Goal: Navigation & Orientation: Find specific page/section

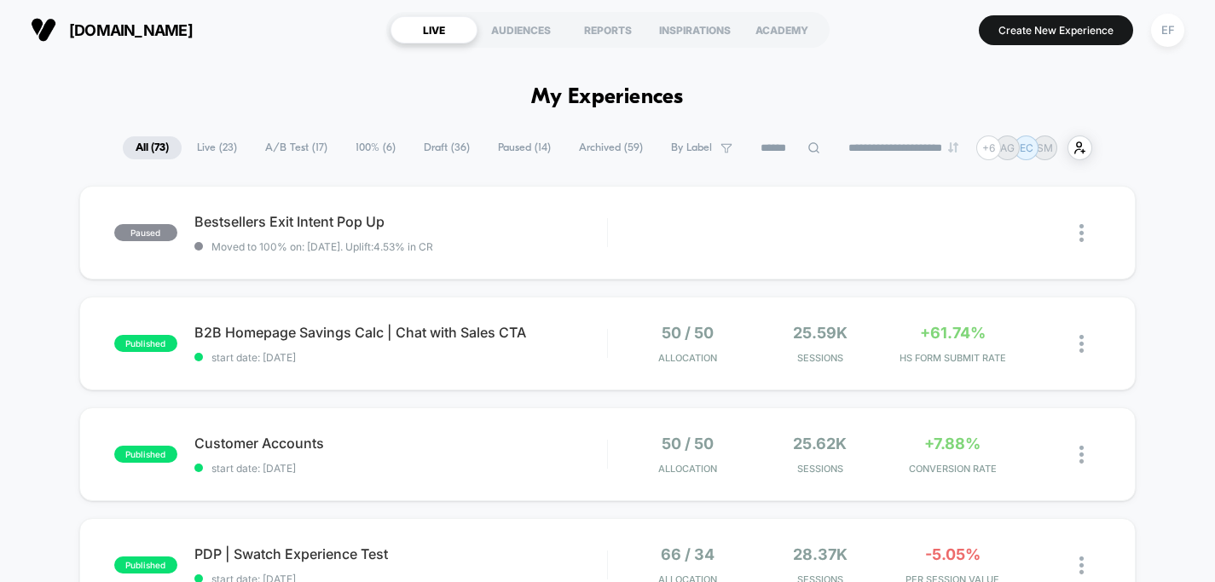
click at [288, 150] on span "A/B Test ( 17 )" at bounding box center [296, 147] width 88 height 23
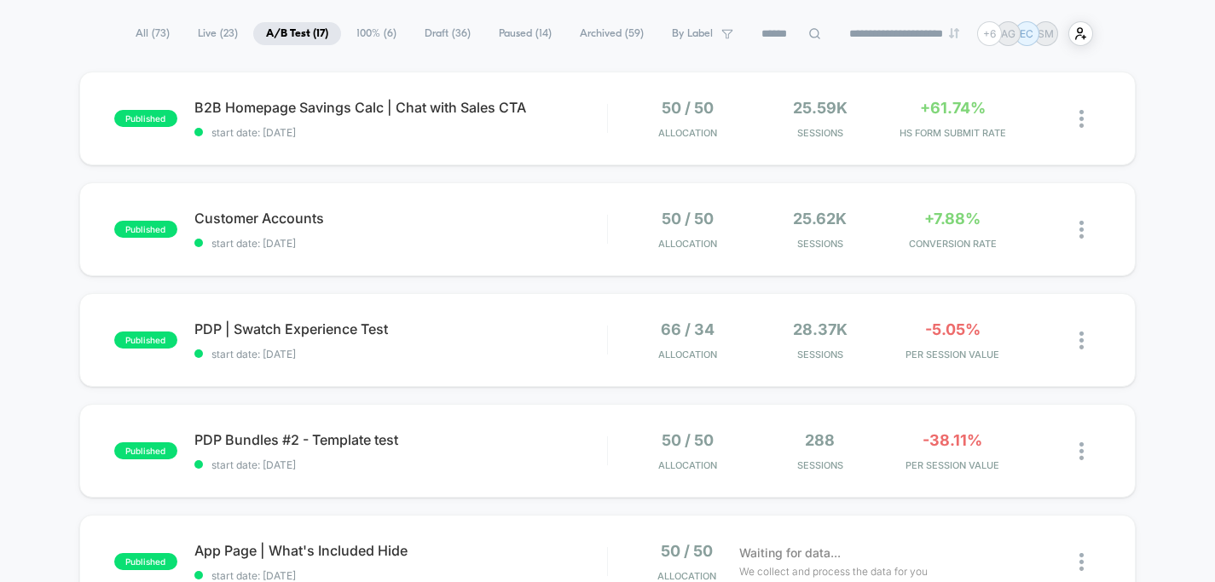
scroll to position [160, 0]
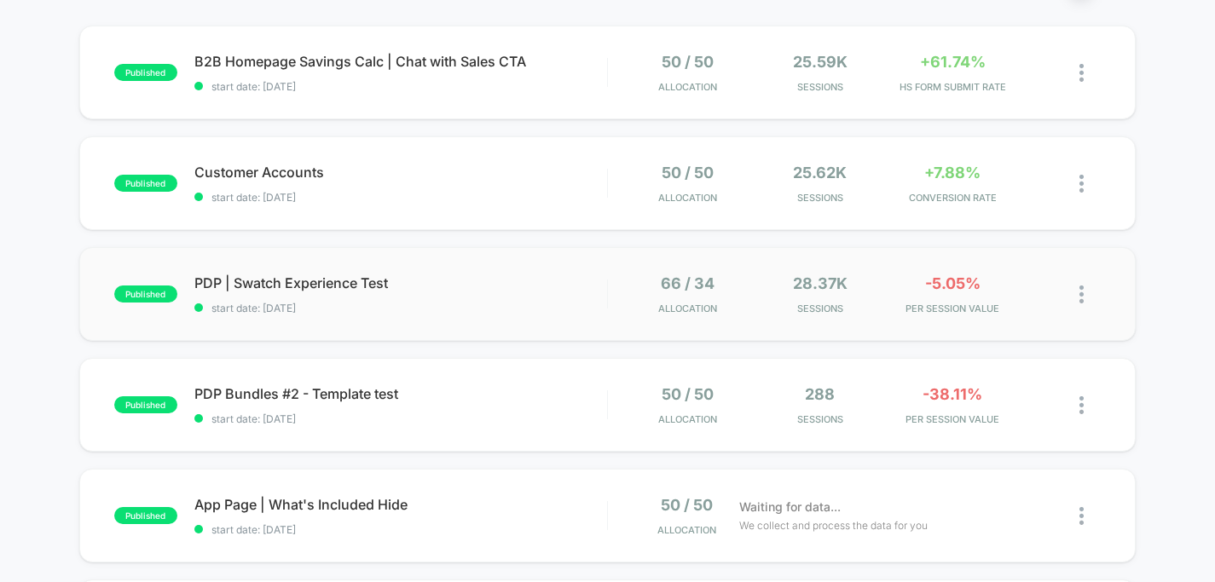
click at [480, 317] on div "published PDP | Swatch Experience Test start date: [DATE] 66 / 34 Allocation 28…" at bounding box center [607, 294] width 1057 height 94
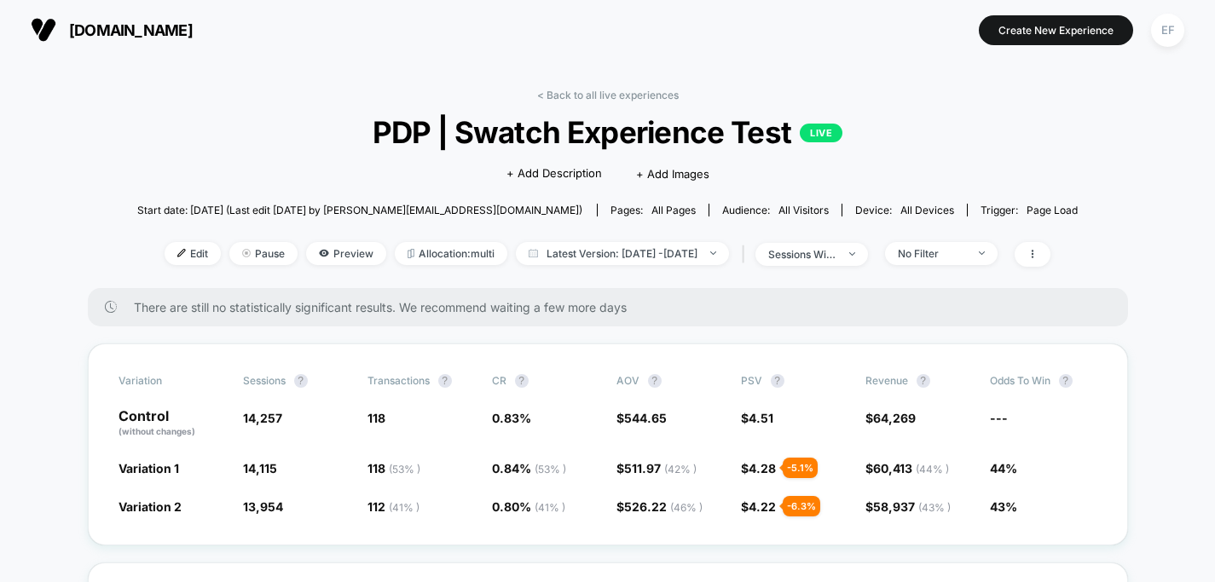
click at [631, 95] on link "< Back to all live experiences" at bounding box center [608, 95] width 142 height 13
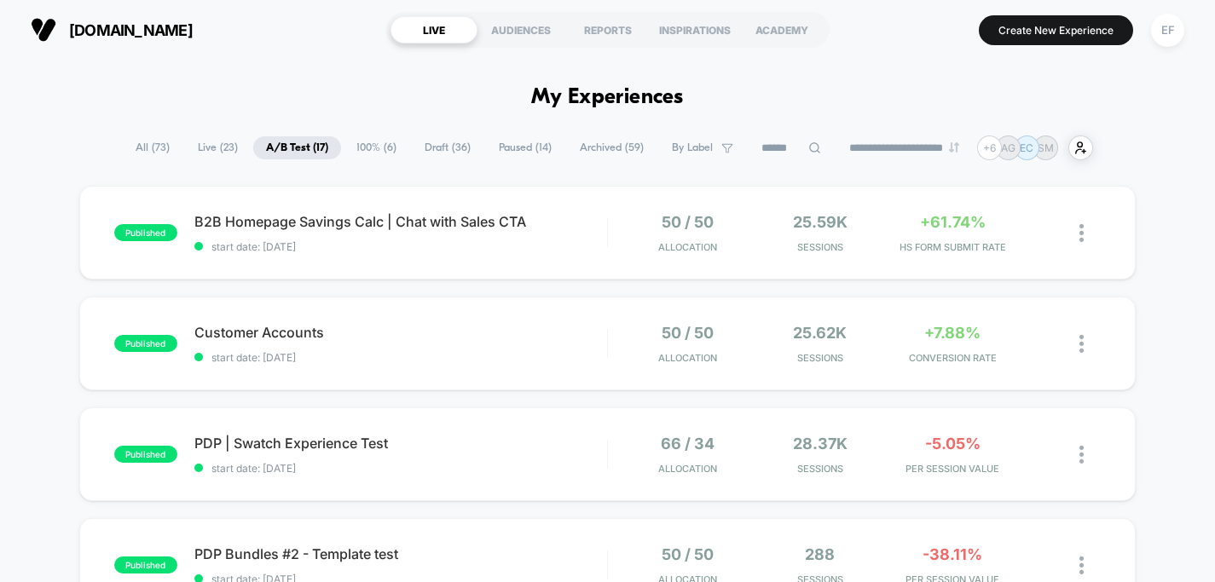
click at [441, 142] on span "Draft ( 36 )" at bounding box center [448, 147] width 72 height 23
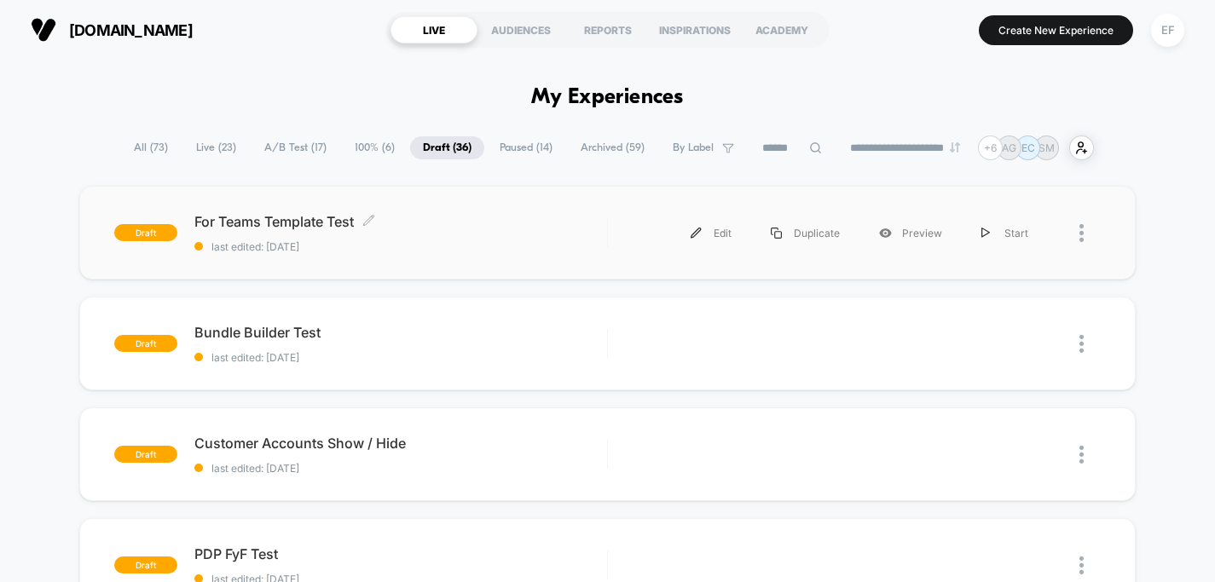
click at [488, 240] on span "last edited: [DATE]" at bounding box center [400, 246] width 413 height 13
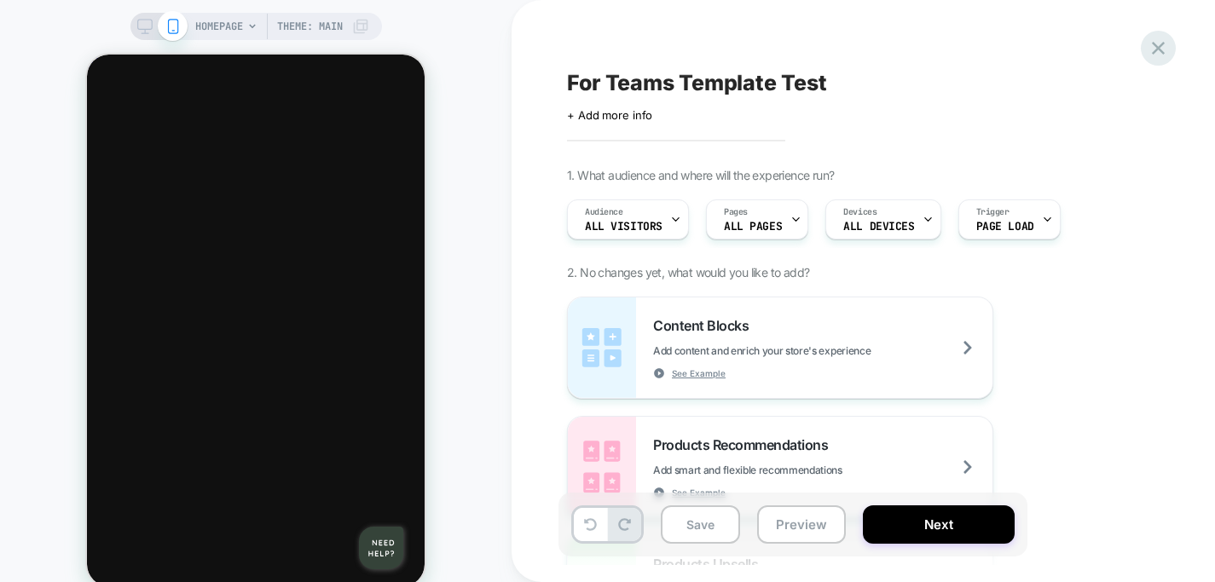
click at [1159, 45] on icon at bounding box center [1158, 48] width 13 height 13
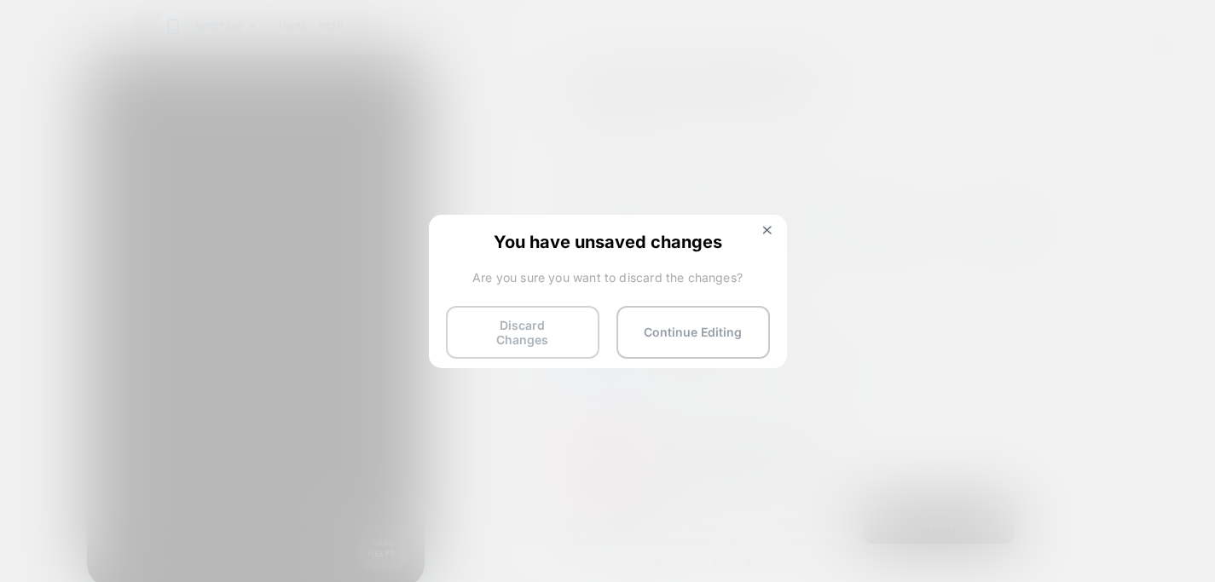
click at [533, 326] on button "Discard Changes" at bounding box center [522, 332] width 153 height 53
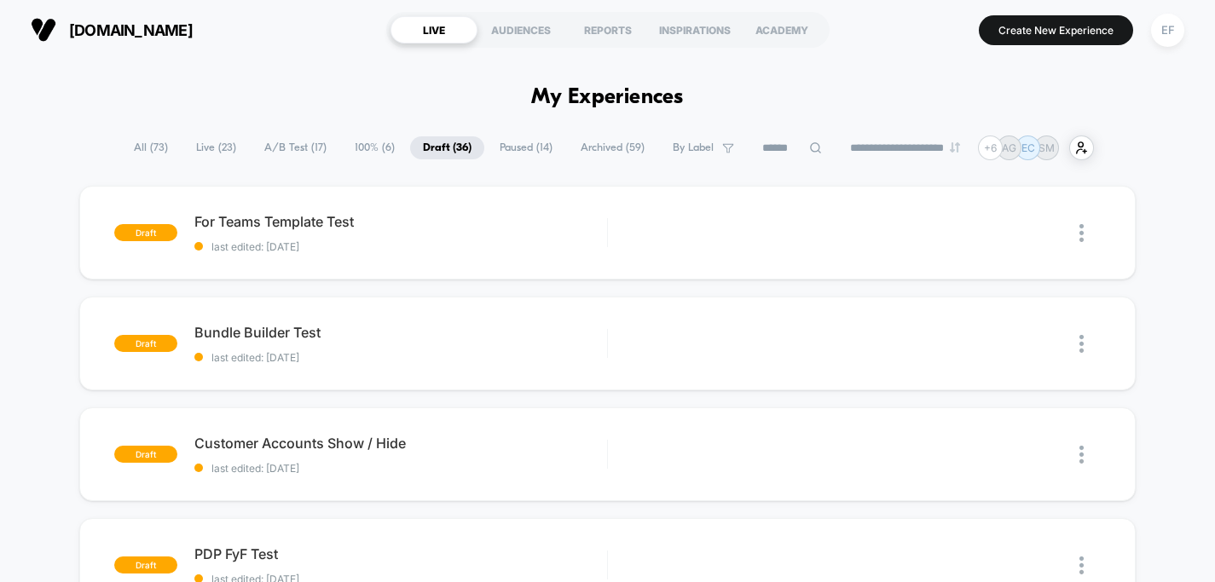
click at [291, 145] on span "A/B Test ( 17 )" at bounding box center [295, 147] width 88 height 23
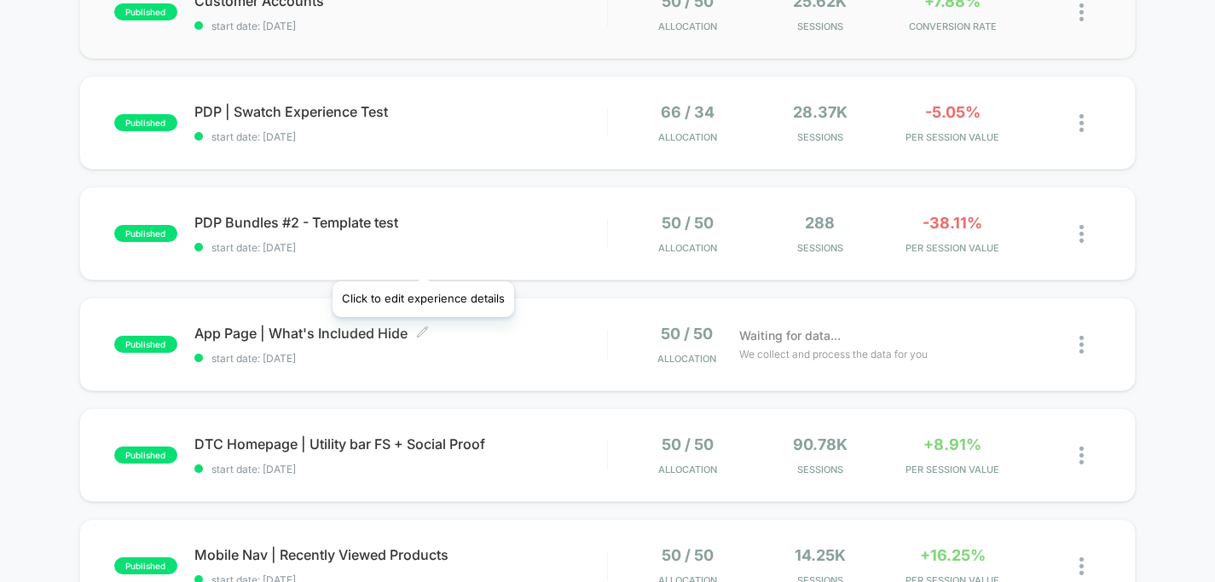
scroll to position [397, 0]
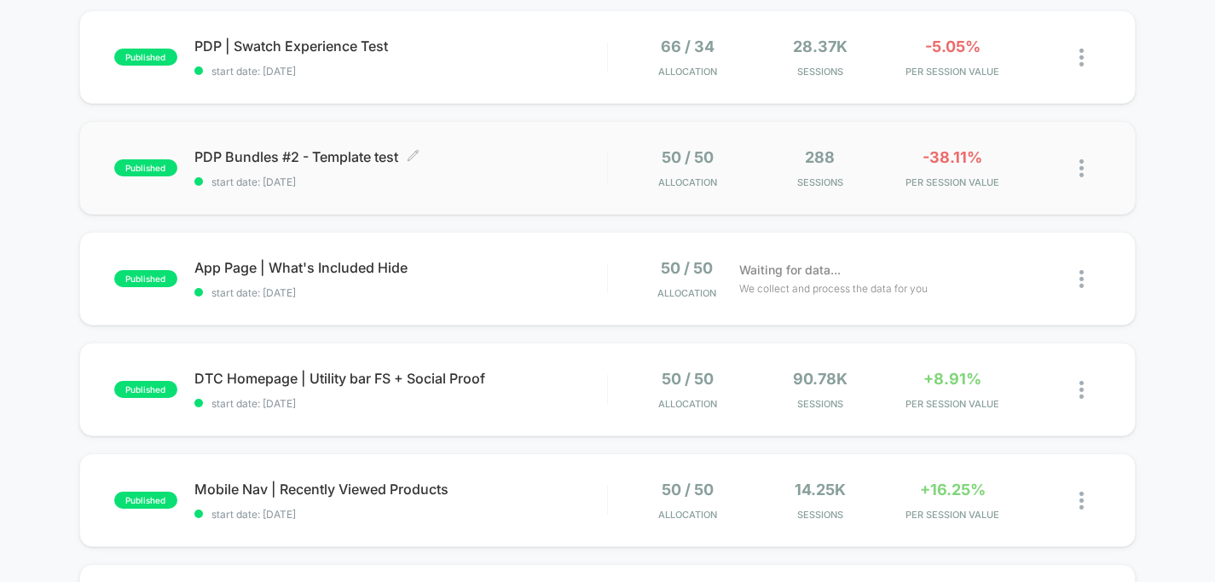
click at [503, 173] on div "PDP Bundles #2 - Template test Click to edit experience details Click to edit e…" at bounding box center [400, 168] width 413 height 40
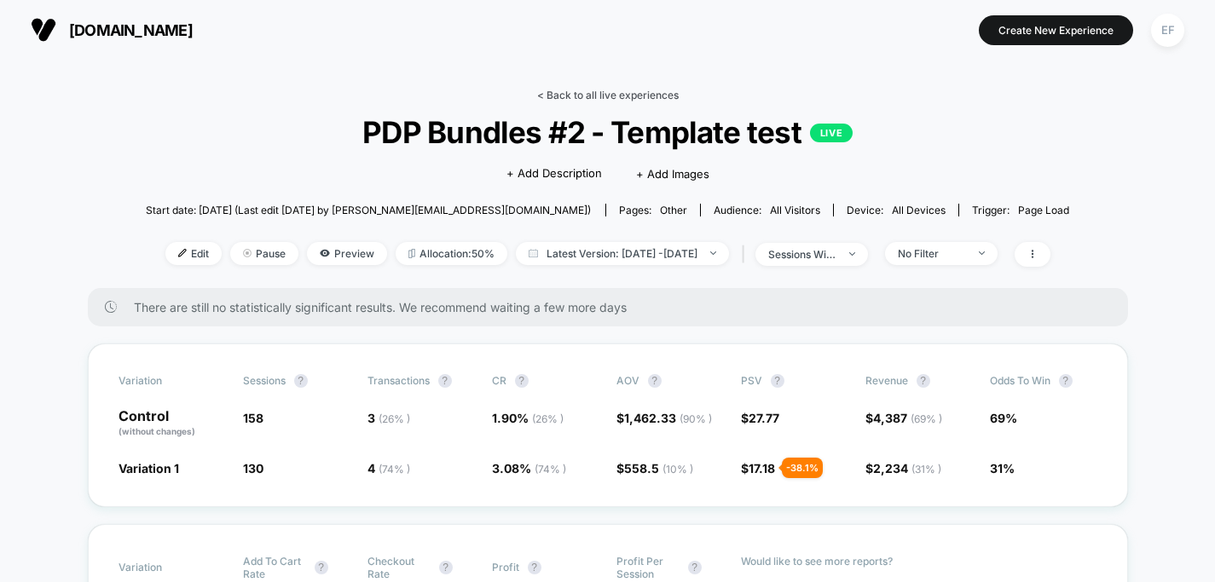
click at [624, 94] on link "< Back to all live experiences" at bounding box center [608, 95] width 142 height 13
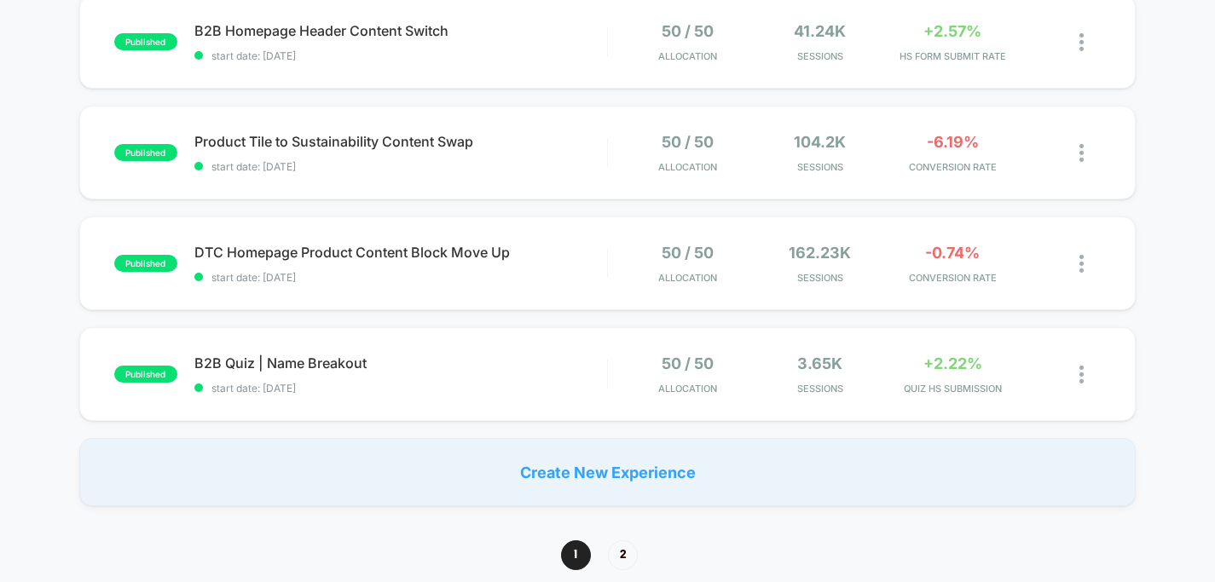
scroll to position [1144, 0]
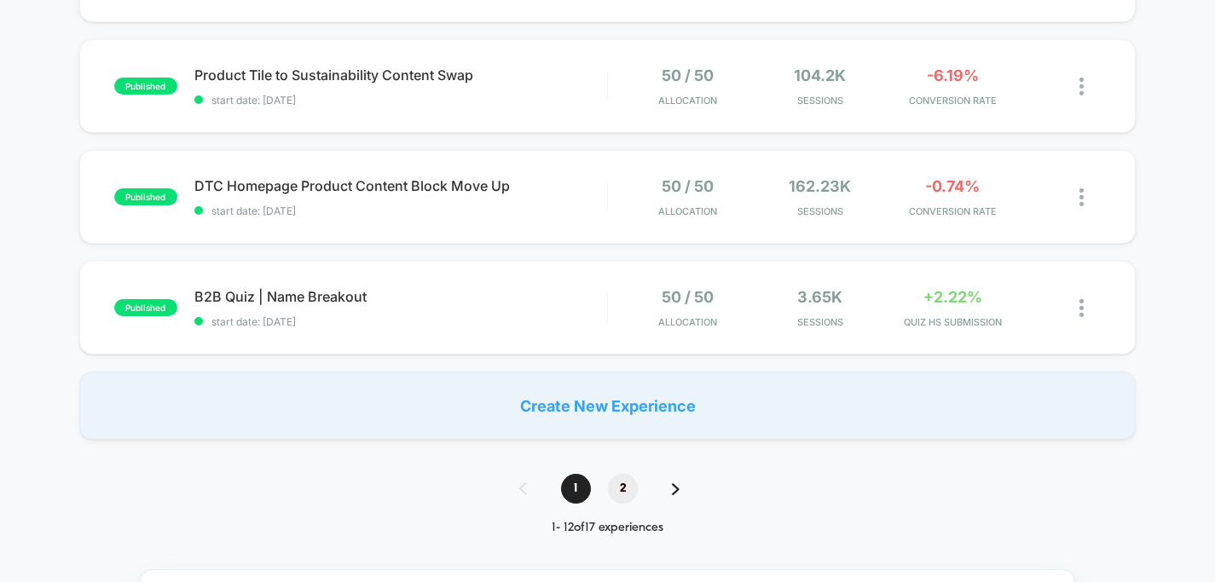
click at [626, 488] on span "2" at bounding box center [623, 489] width 30 height 30
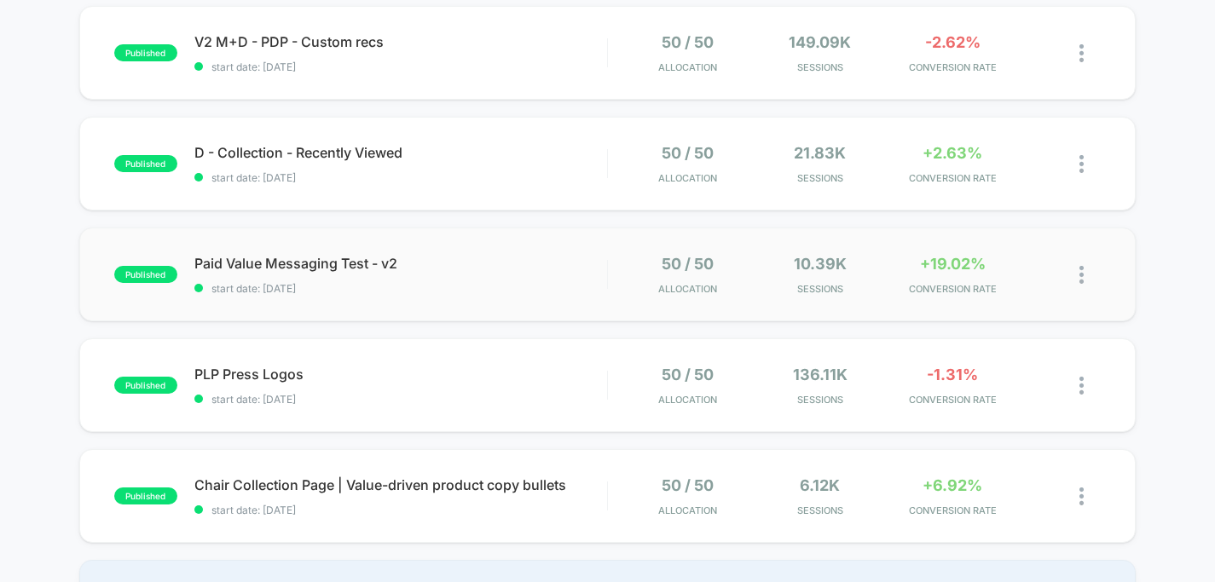
scroll to position [0, 0]
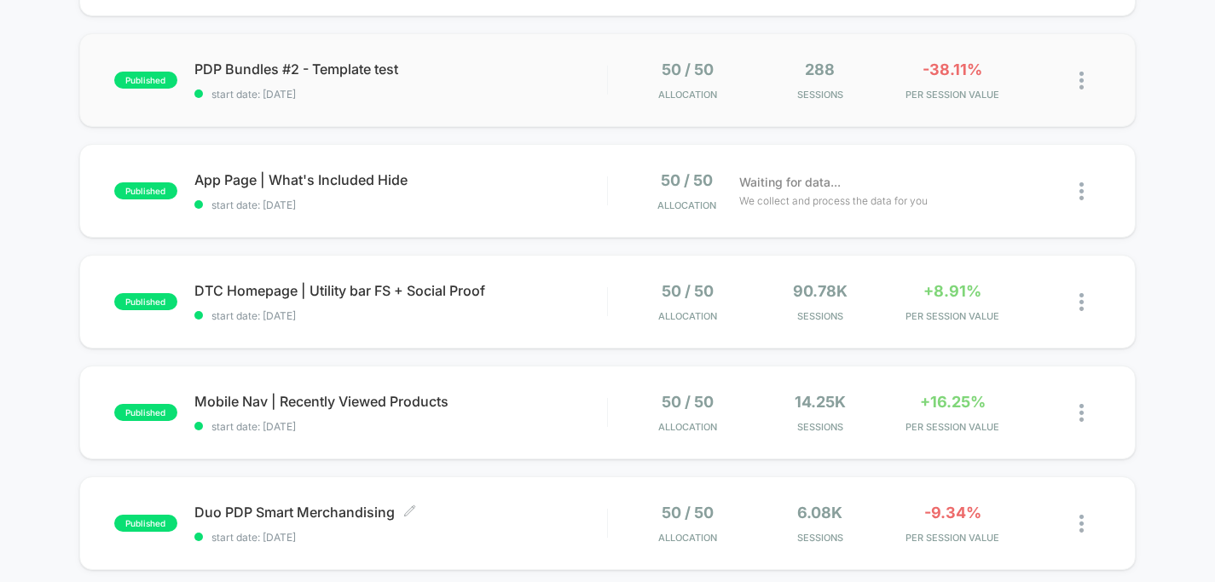
scroll to position [58, 0]
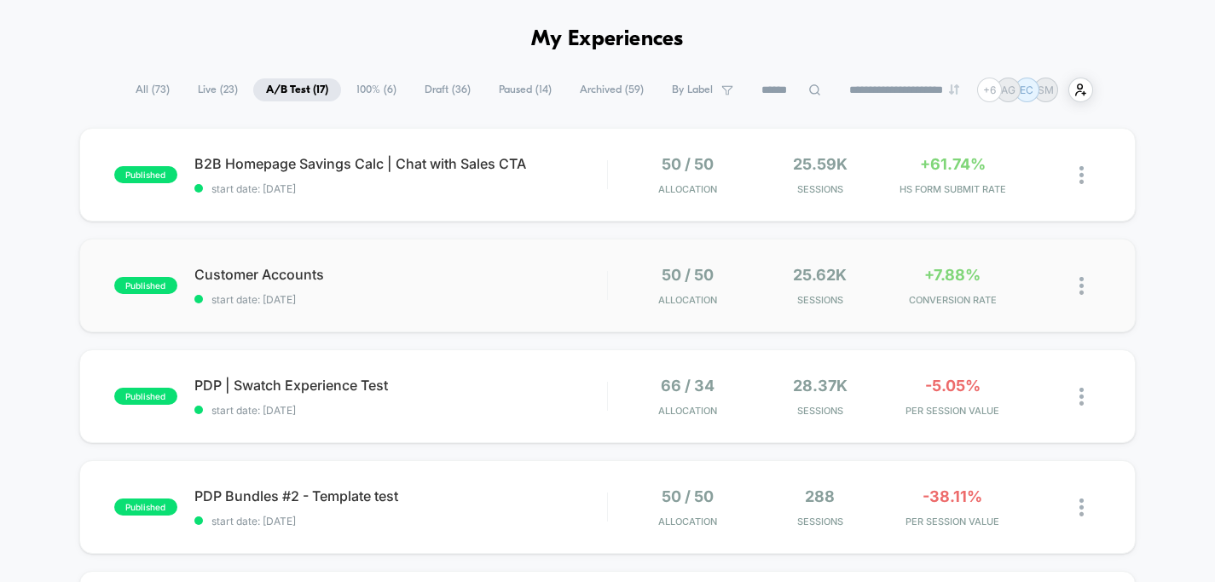
click at [540, 291] on div "Customer Accounts start date: 10/8/2025" at bounding box center [400, 286] width 413 height 40
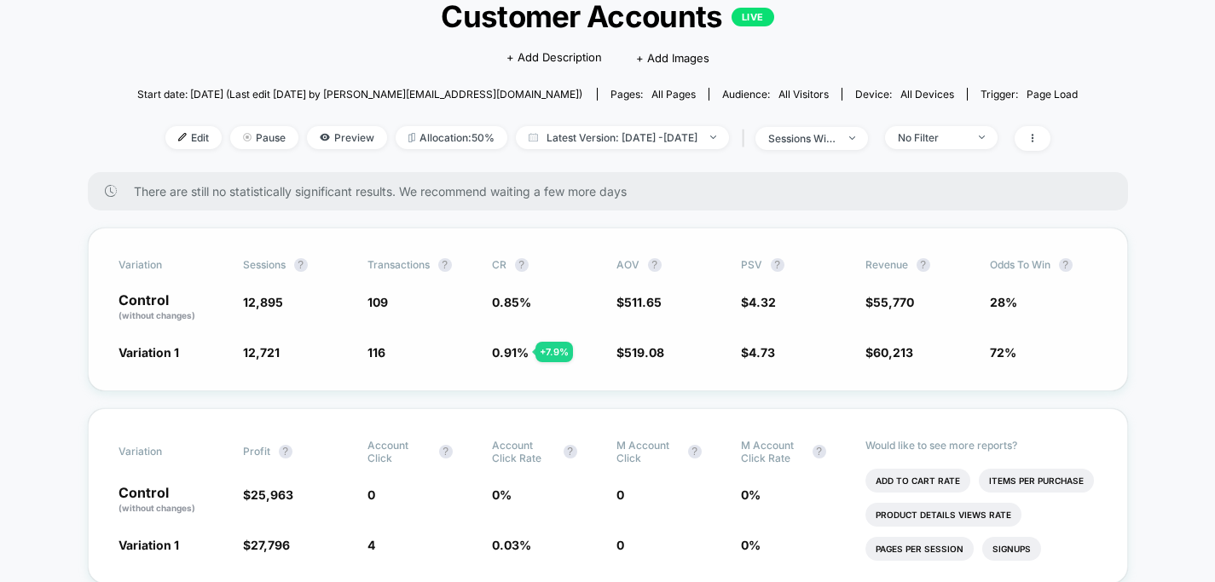
scroll to position [114, 0]
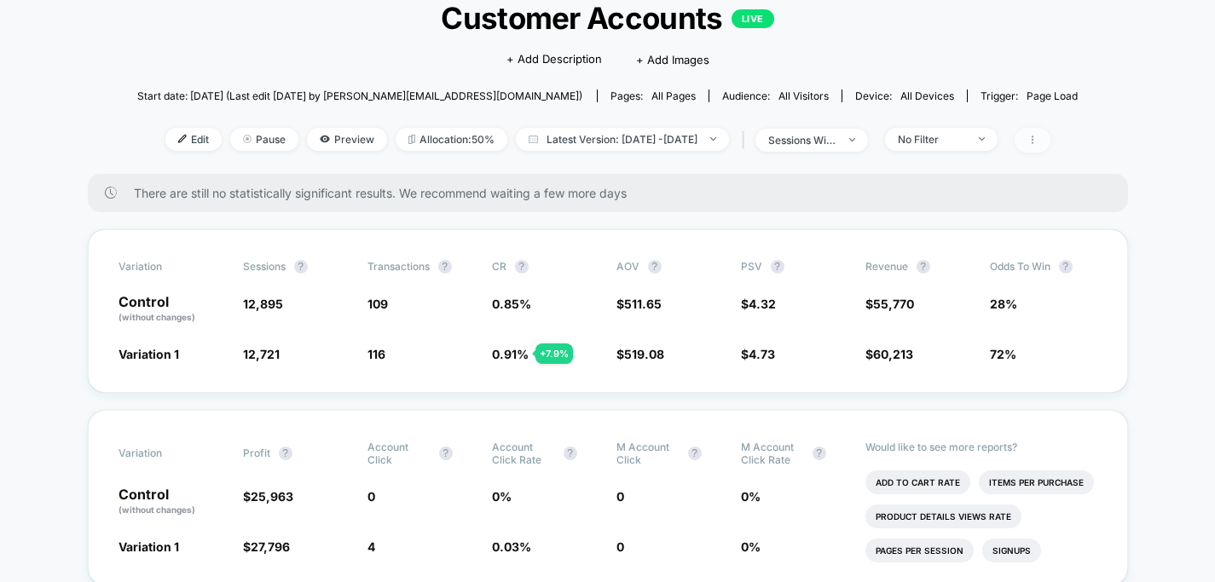
click at [1050, 147] on span at bounding box center [1032, 140] width 36 height 25
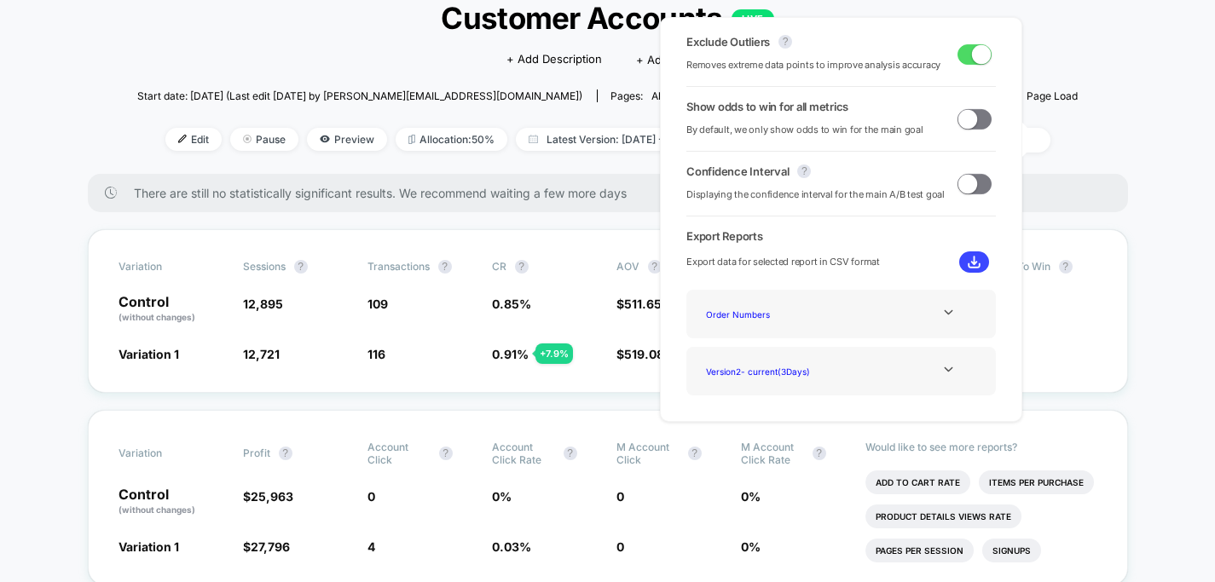
click at [975, 123] on span at bounding box center [974, 119] width 34 height 20
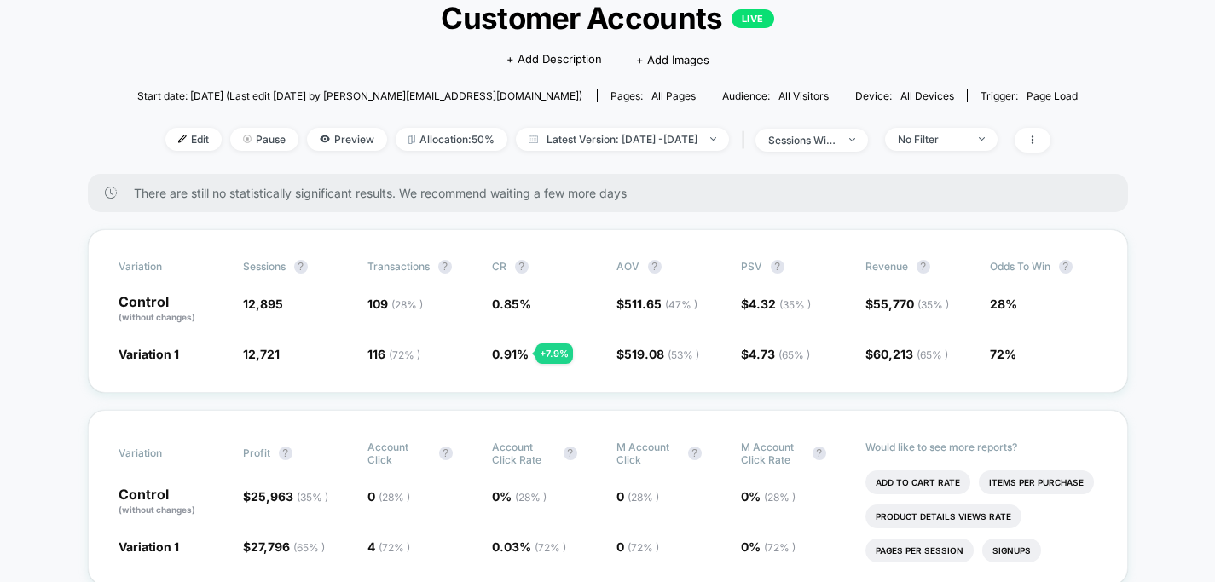
scroll to position [28, 0]
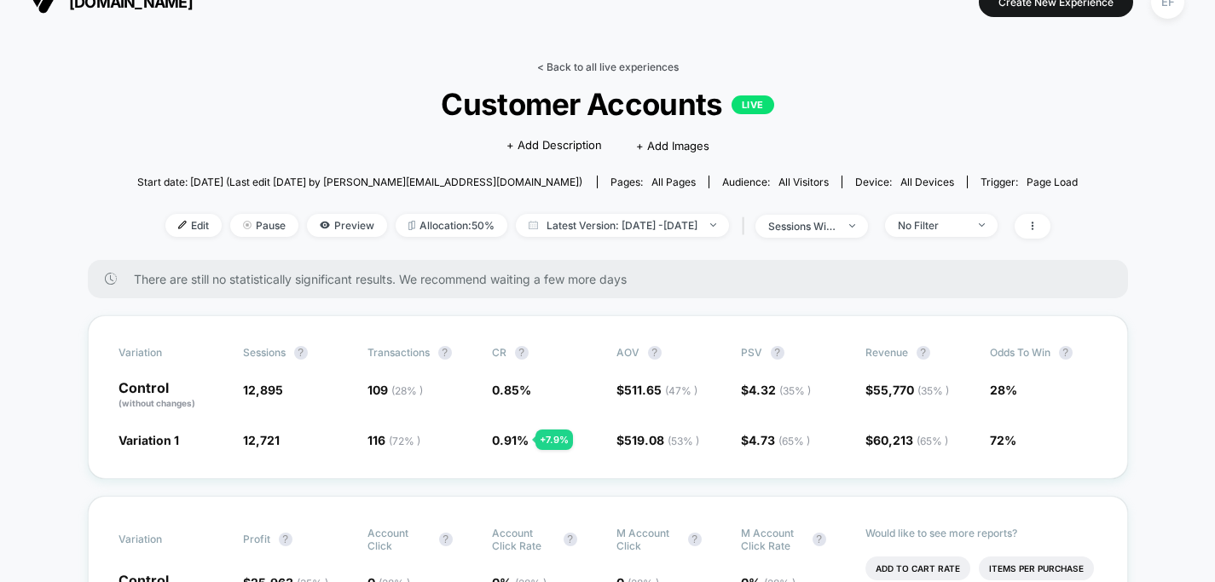
click at [641, 65] on link "< Back to all live experiences" at bounding box center [608, 67] width 142 height 13
